Goal: Transaction & Acquisition: Purchase product/service

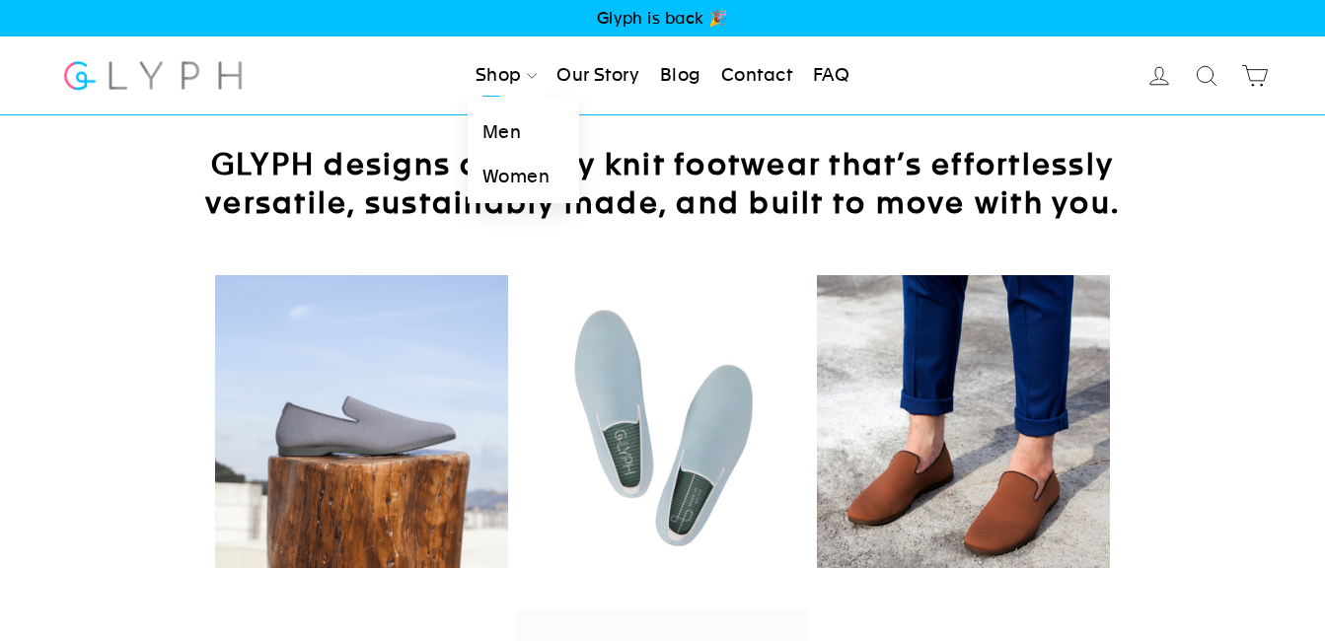
click at [501, 128] on link "Men" at bounding box center [523, 132] width 111 height 44
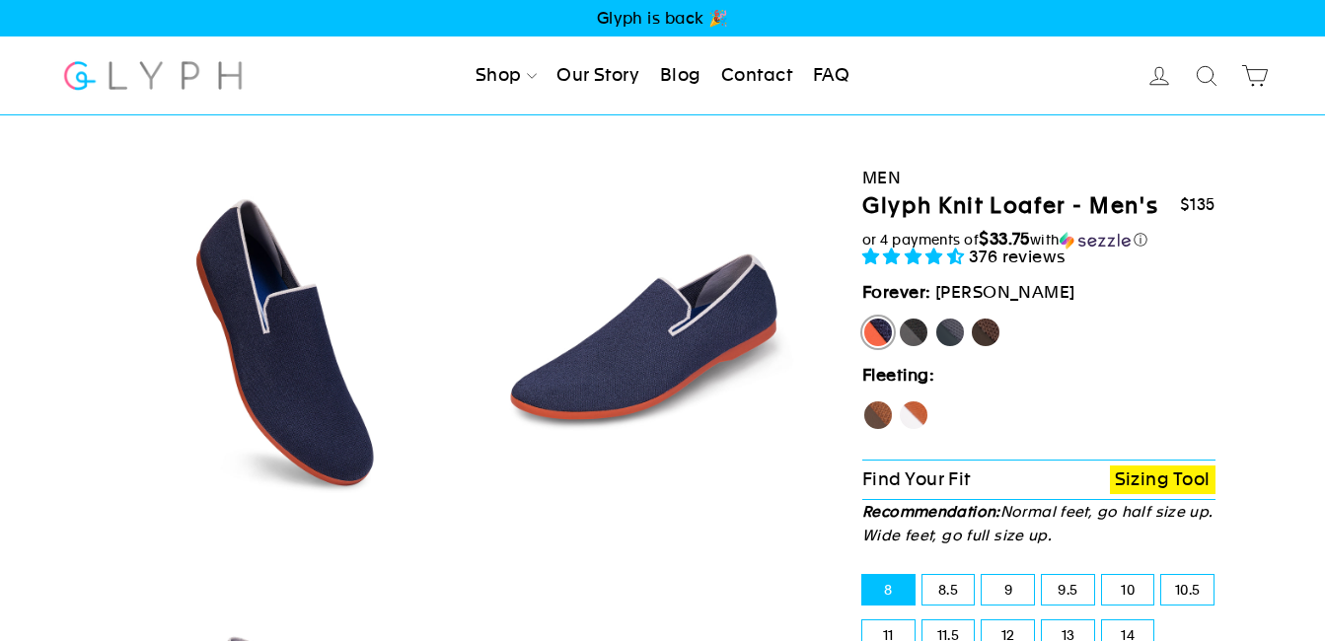
select select "highest-rating"
click at [985, 327] on label "Mustang" at bounding box center [986, 333] width 32 height 32
click at [971, 318] on input "Mustang" at bounding box center [970, 317] width 1 height 1
radio input "true"
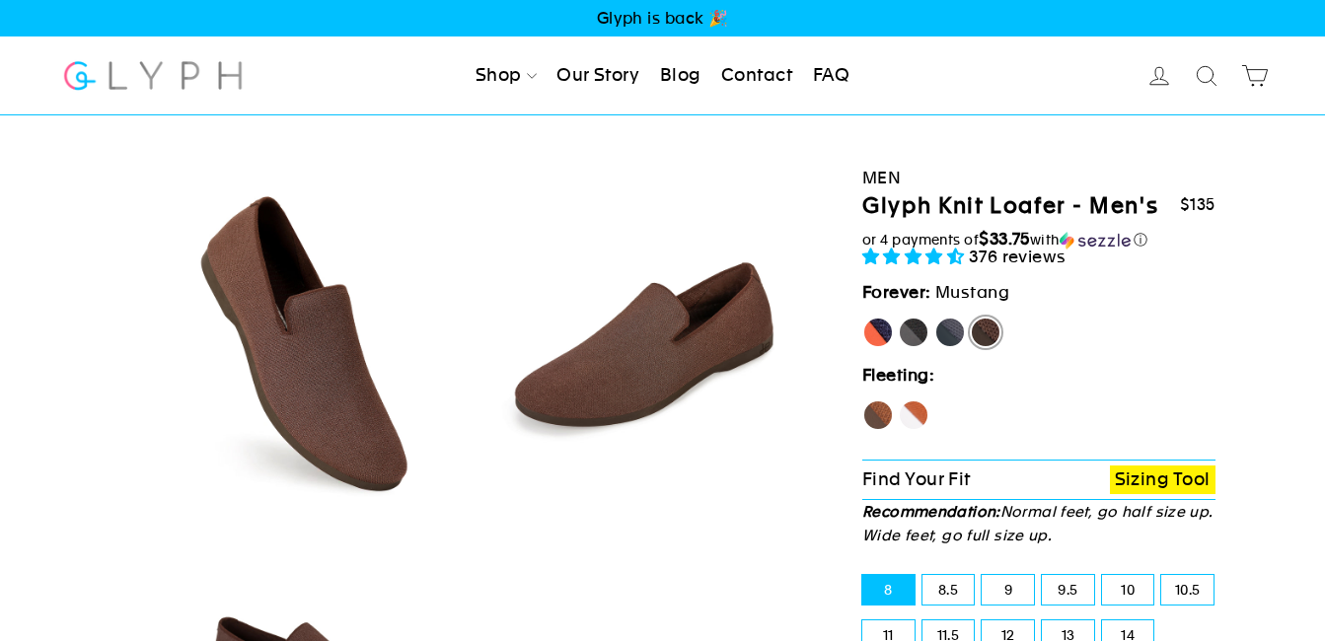
click at [930, 622] on label "11.5" at bounding box center [948, 635] width 52 height 30
click at [923, 621] on input "11.5" at bounding box center [922, 620] width 1 height 1
radio input "true"
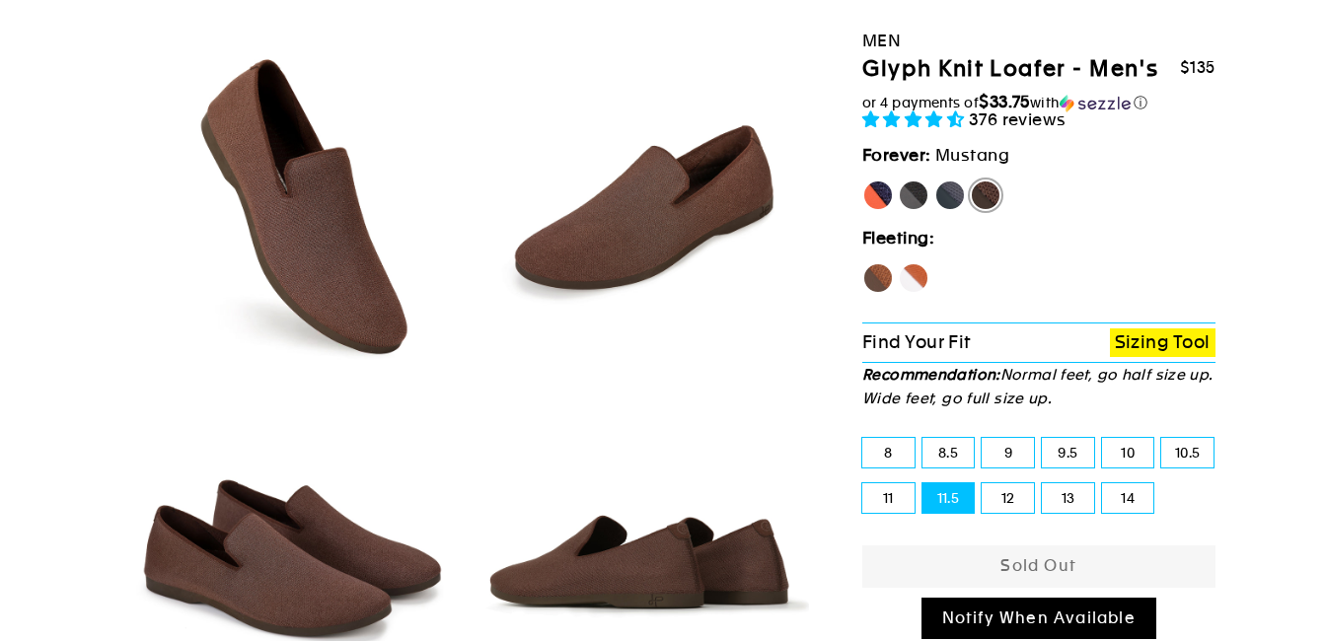
scroll to position [183, 0]
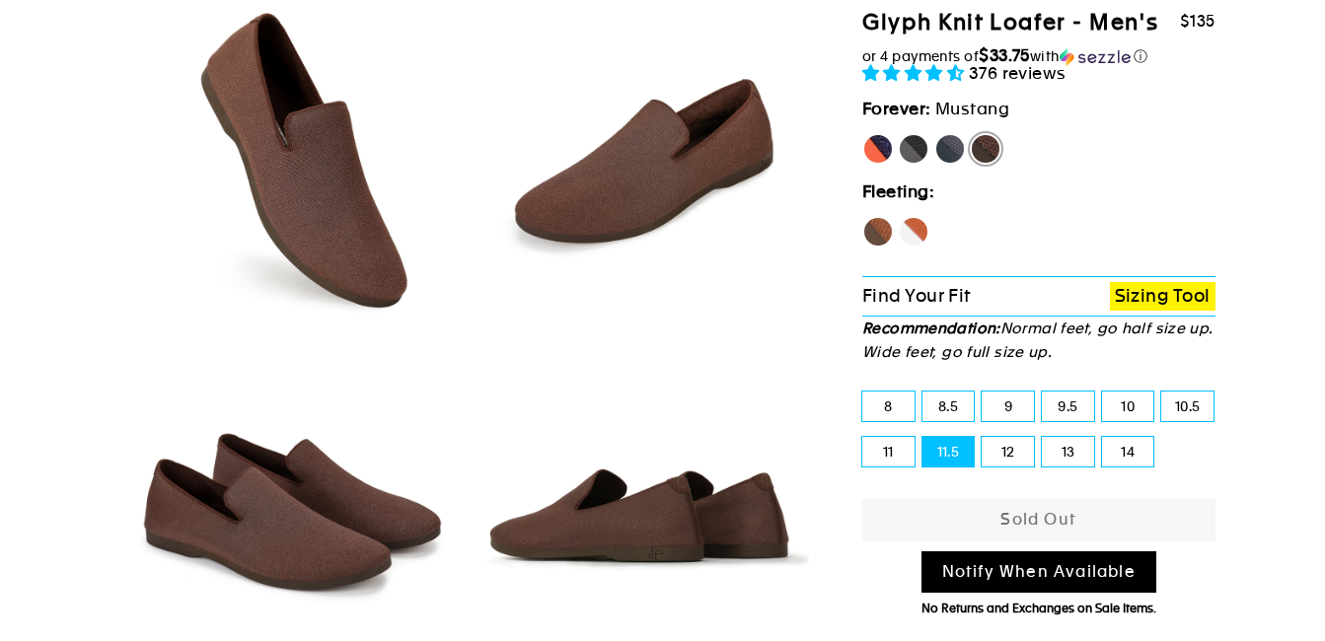
click at [875, 230] on label "Hawk" at bounding box center [878, 232] width 32 height 32
click at [863, 217] on input "Hawk" at bounding box center [862, 216] width 1 height 1
radio input "true"
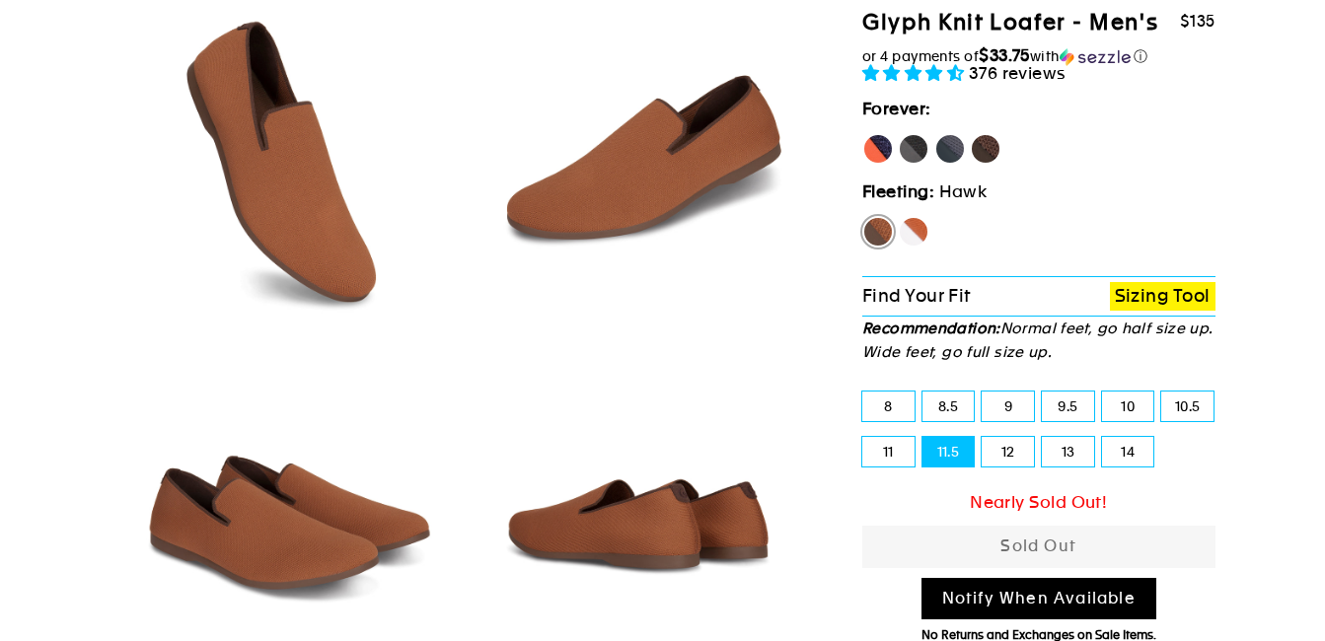
click at [916, 224] on label "Fox" at bounding box center [914, 232] width 32 height 32
click at [899, 217] on input "Fox" at bounding box center [898, 216] width 1 height 1
radio input "true"
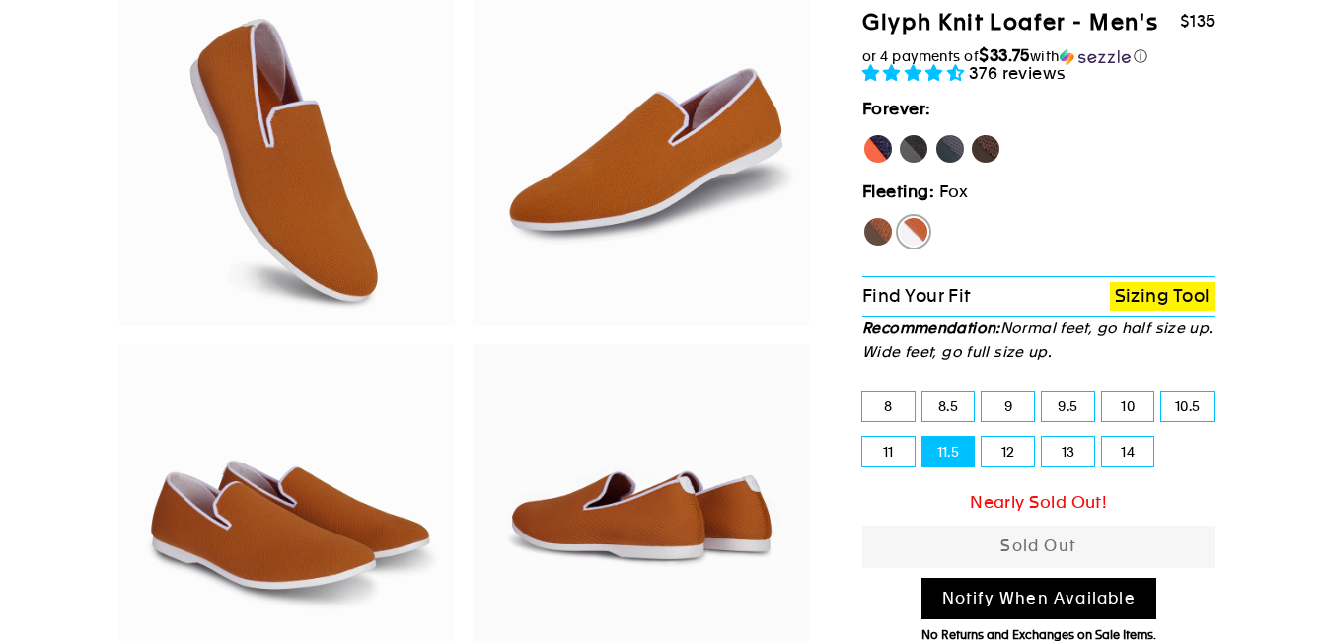
click at [983, 137] on label "Mustang" at bounding box center [986, 149] width 32 height 32
click at [971, 134] on input "Mustang" at bounding box center [970, 133] width 1 height 1
radio input "true"
